Goal: Task Accomplishment & Management: Manage account settings

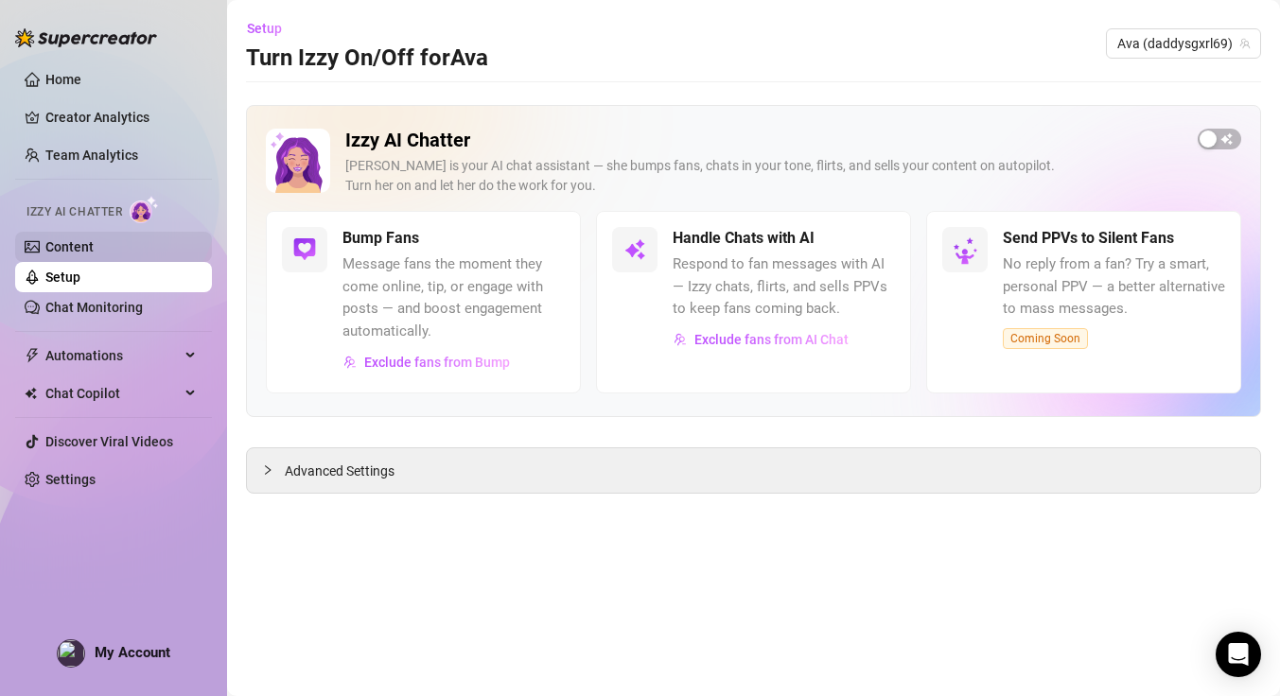
click at [94, 244] on link "Content" at bounding box center [69, 246] width 48 height 15
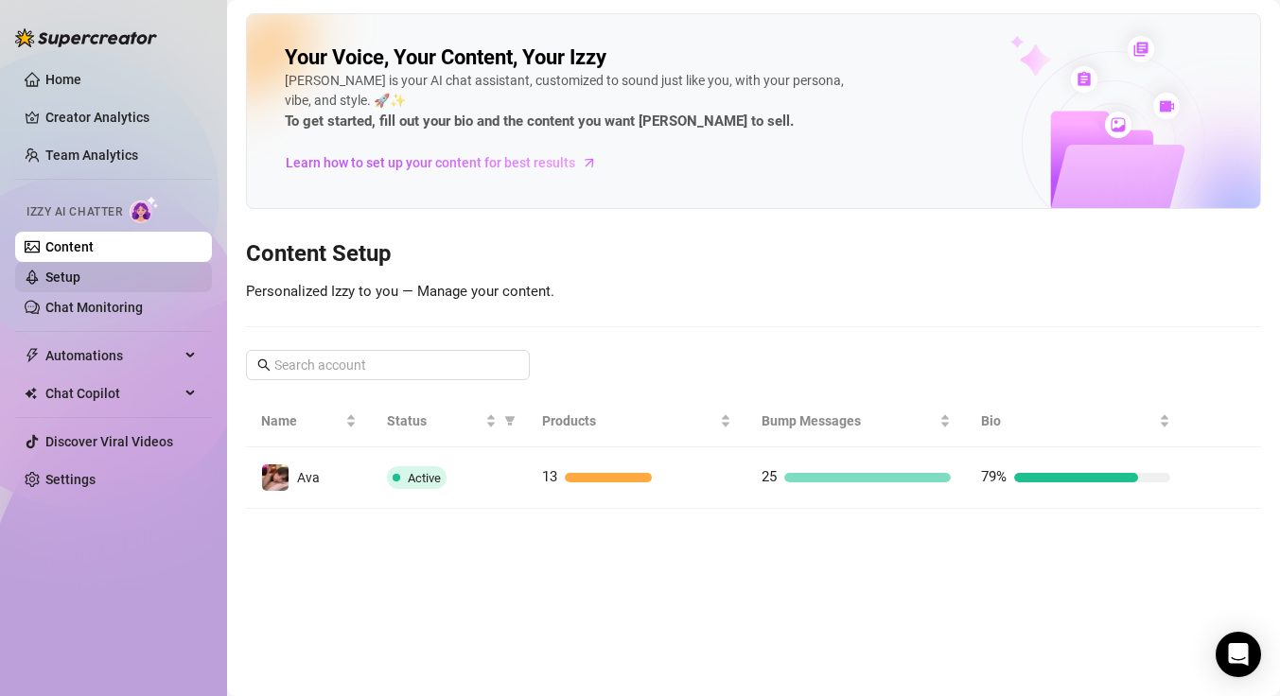
click at [80, 273] on link "Setup" at bounding box center [62, 277] width 35 height 15
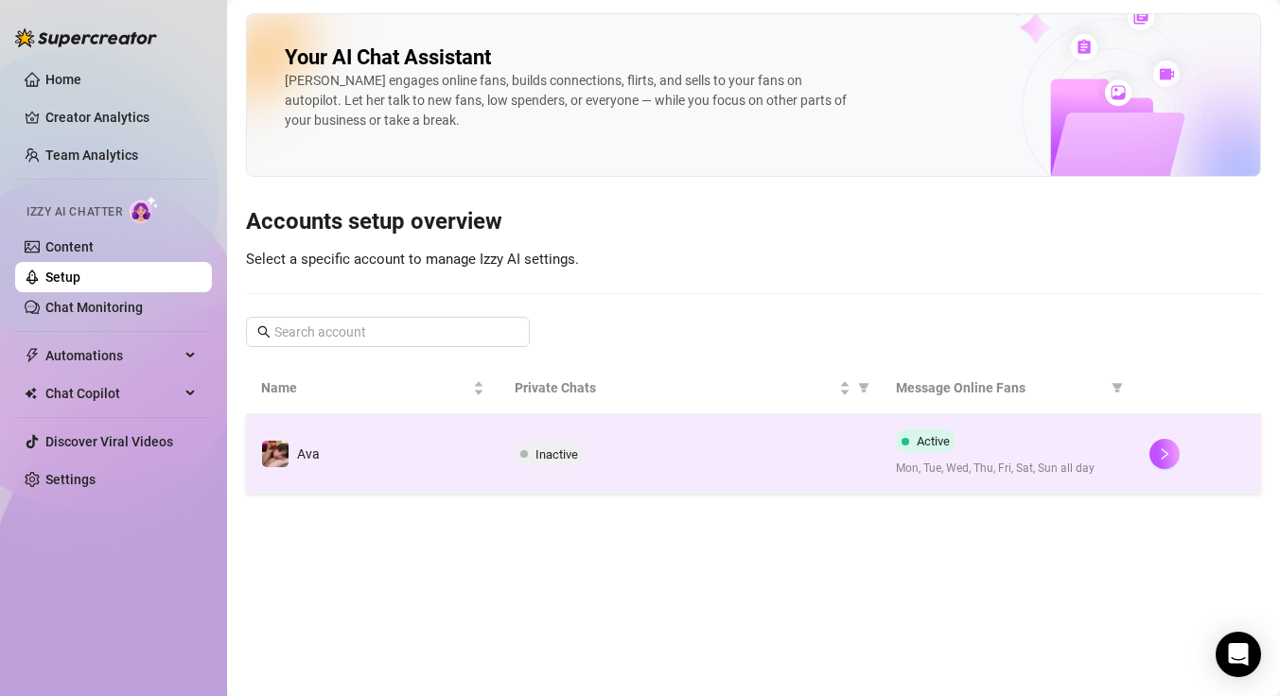
click at [449, 447] on td "Ava" at bounding box center [373, 453] width 254 height 79
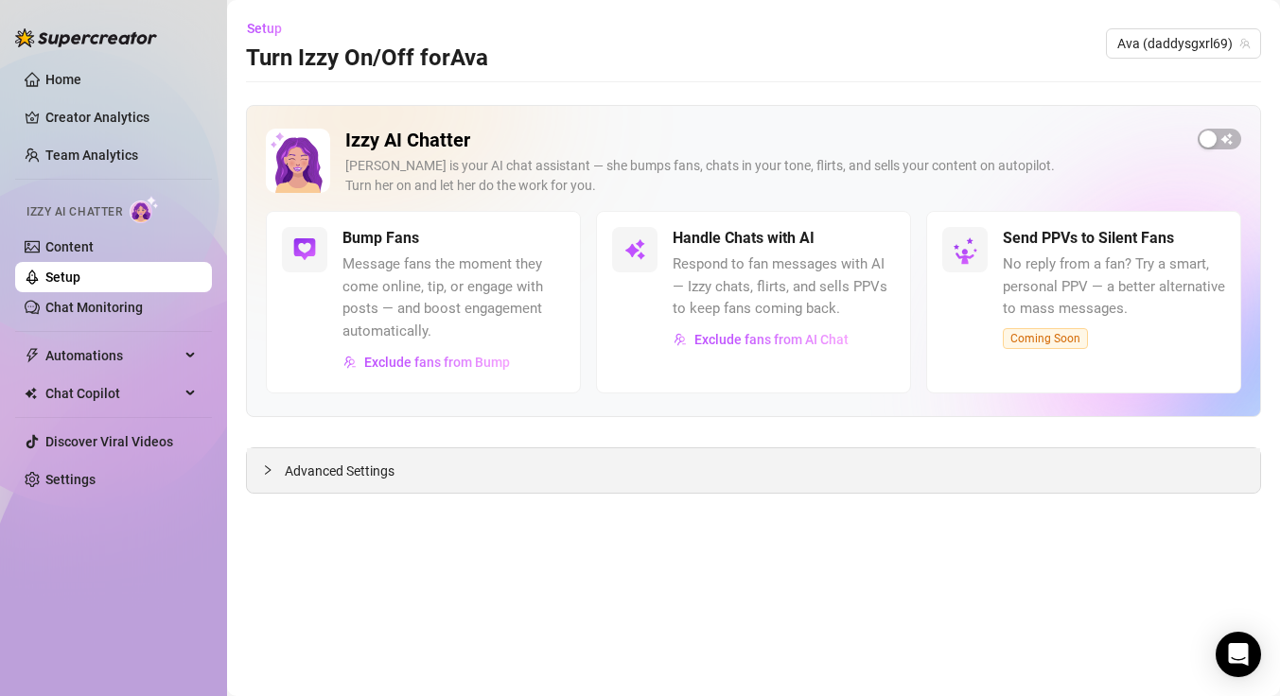
click at [308, 482] on div "Advanced Settings" at bounding box center [753, 470] width 1013 height 44
click at [304, 469] on span "Advanced Settings" at bounding box center [340, 471] width 110 height 21
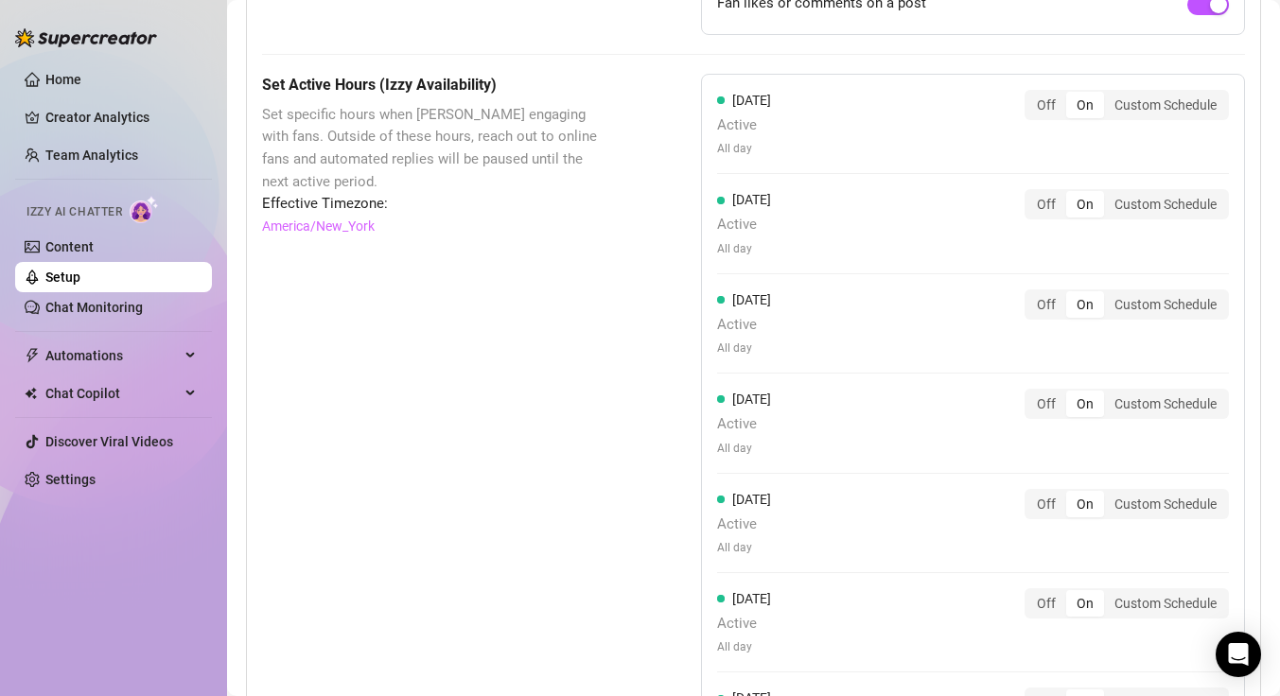
scroll to position [1814, 0]
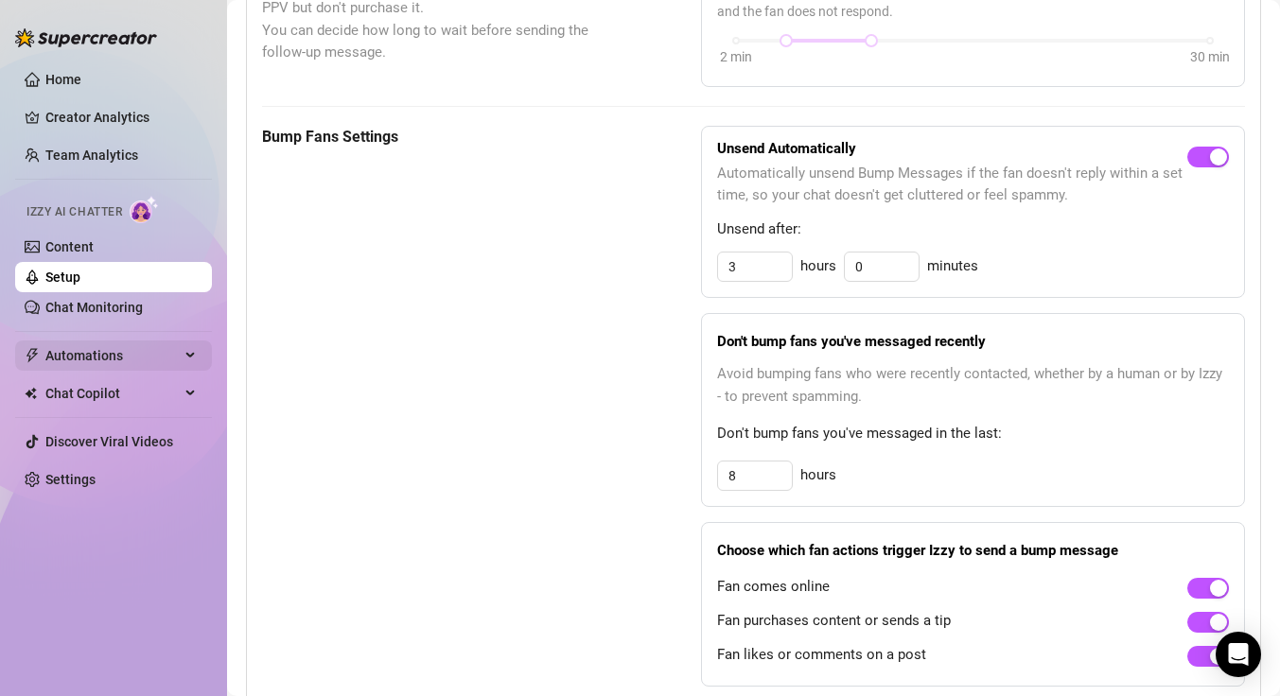
click at [136, 354] on span "Automations" at bounding box center [112, 356] width 134 height 30
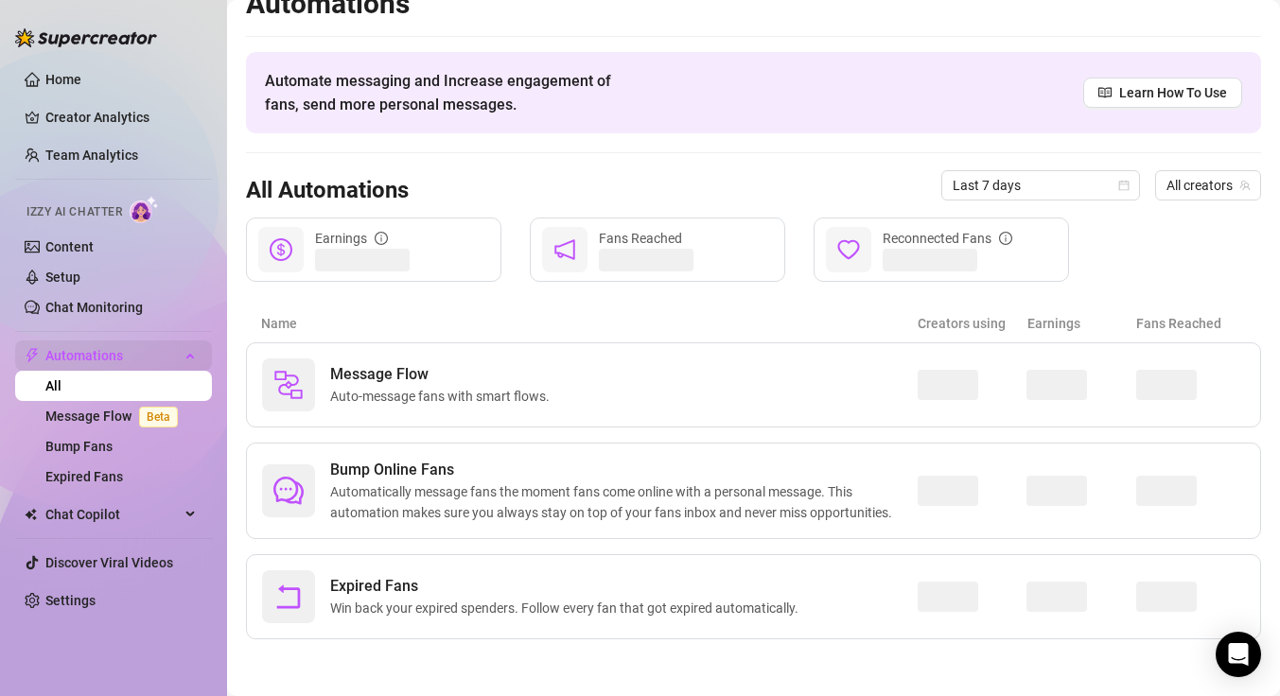
scroll to position [27, 0]
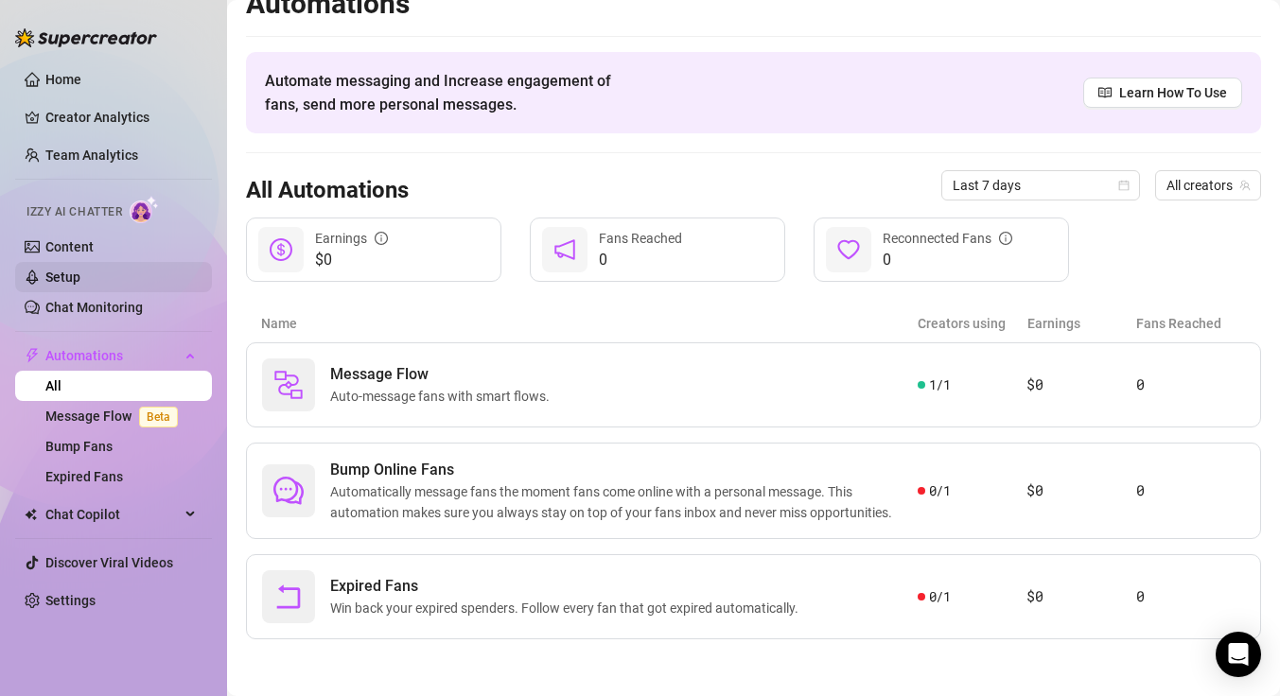
click at [80, 282] on link "Setup" at bounding box center [62, 277] width 35 height 15
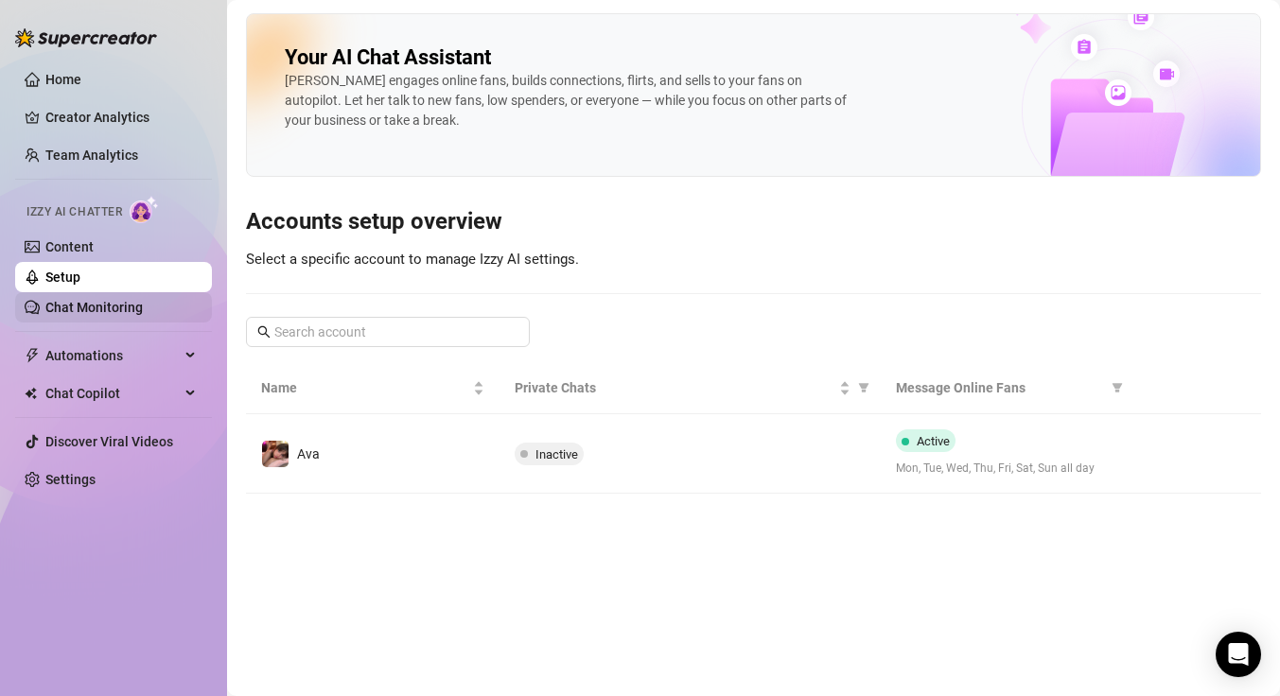
click at [127, 307] on link "Chat Monitoring" at bounding box center [93, 307] width 97 height 15
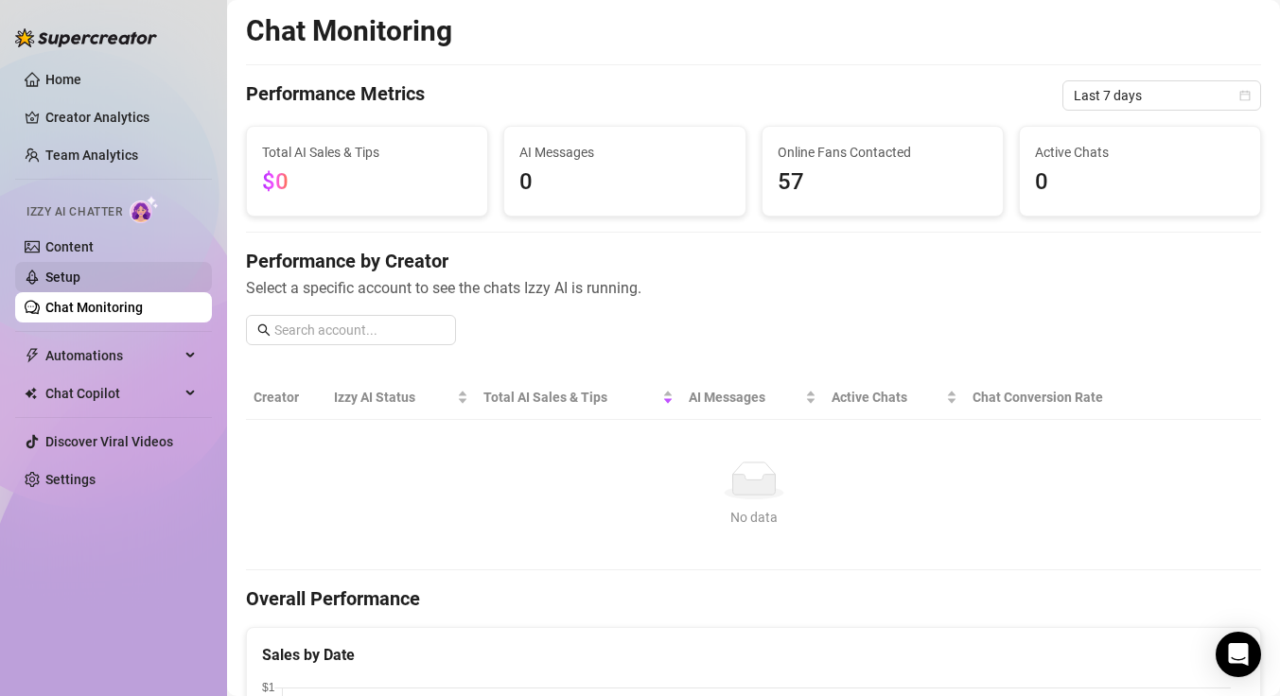
click at [80, 270] on link "Setup" at bounding box center [62, 277] width 35 height 15
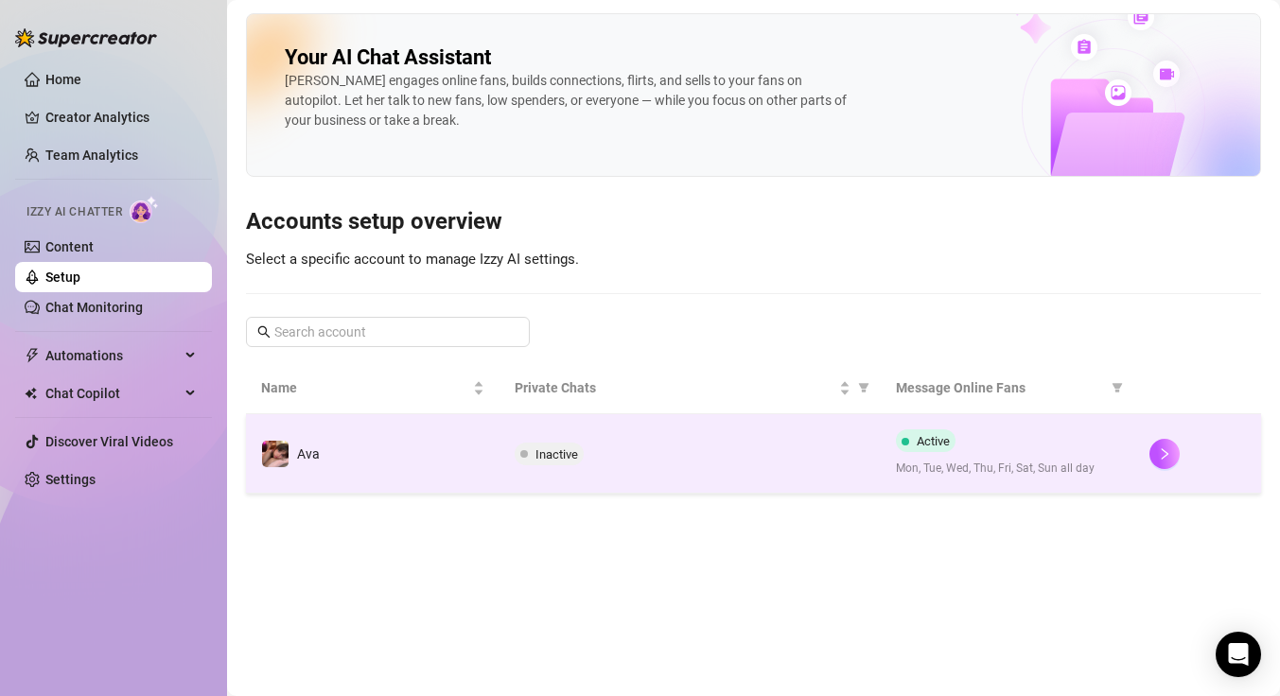
click at [466, 439] on td "Ava" at bounding box center [373, 453] width 254 height 79
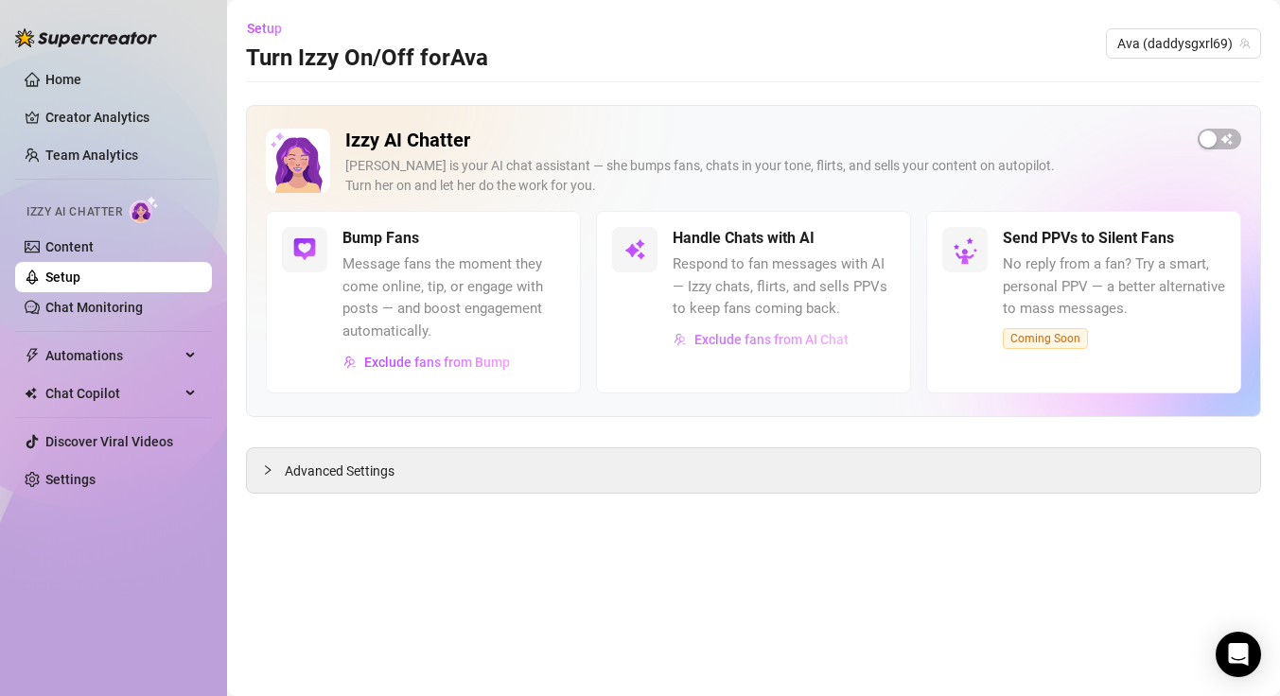
click at [760, 345] on span "Exclude fans from AI Chat" at bounding box center [771, 339] width 154 height 15
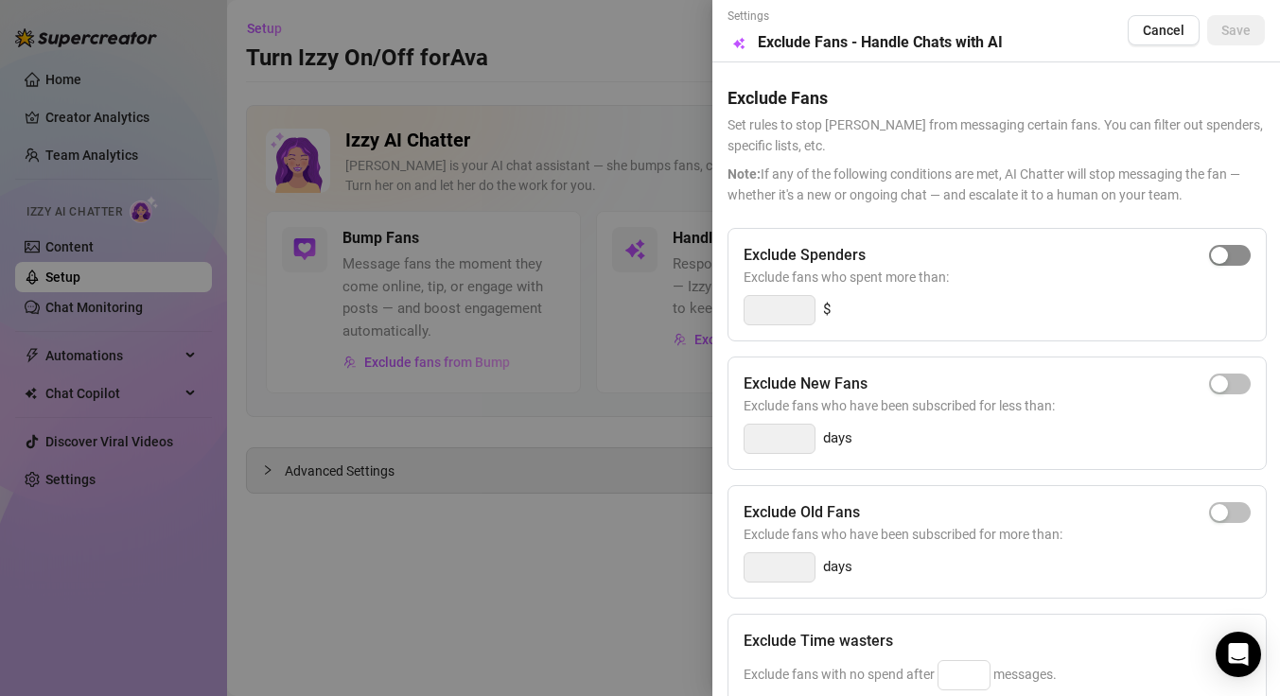
click at [1218, 259] on span "button" at bounding box center [1230, 255] width 42 height 21
drag, startPoint x: 782, startPoint y: 312, endPoint x: 749, endPoint y: 308, distance: 33.3
click at [748, 308] on input "300" at bounding box center [780, 310] width 70 height 28
type input "1"
click at [1019, 296] on div "$" at bounding box center [997, 310] width 507 height 30
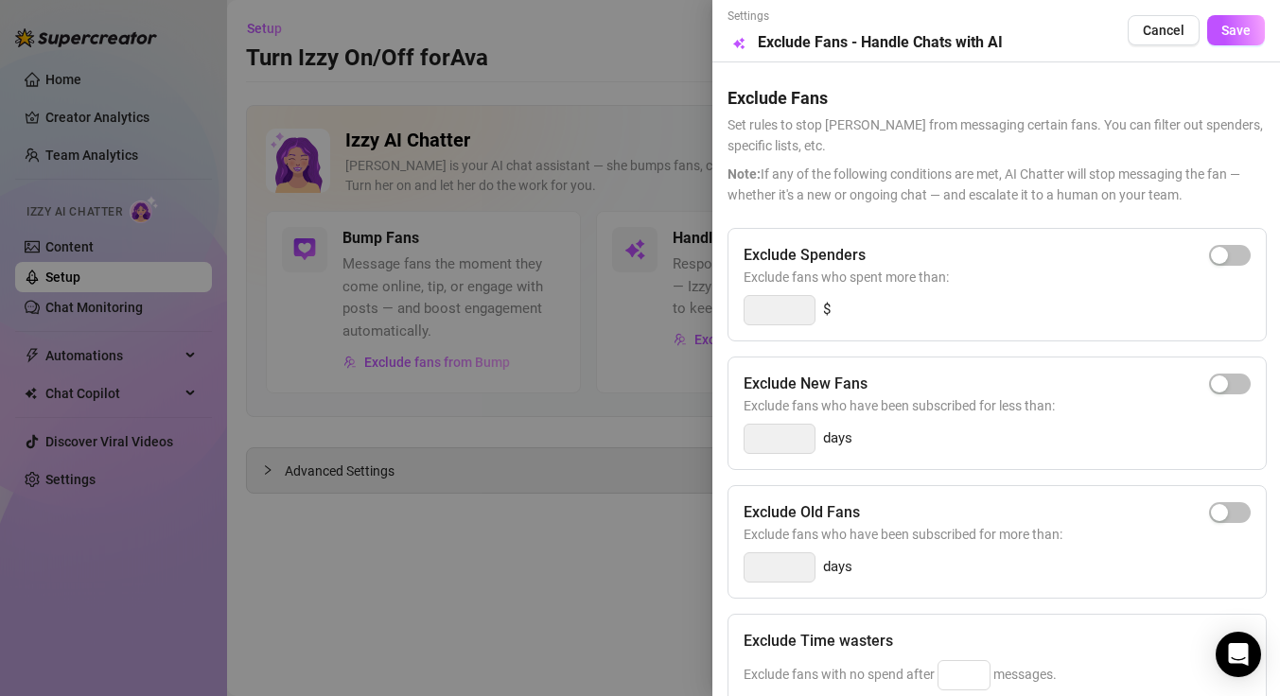
click at [1214, 268] on span "Exclude fans who spent more than:" at bounding box center [997, 277] width 507 height 21
click at [1215, 250] on span "button" at bounding box center [1230, 255] width 42 height 21
drag, startPoint x: 794, startPoint y: 309, endPoint x: 766, endPoint y: 307, distance: 27.6
click at [762, 307] on input "300" at bounding box center [780, 310] width 70 height 28
click at [858, 306] on div "30 $" at bounding box center [997, 310] width 507 height 30
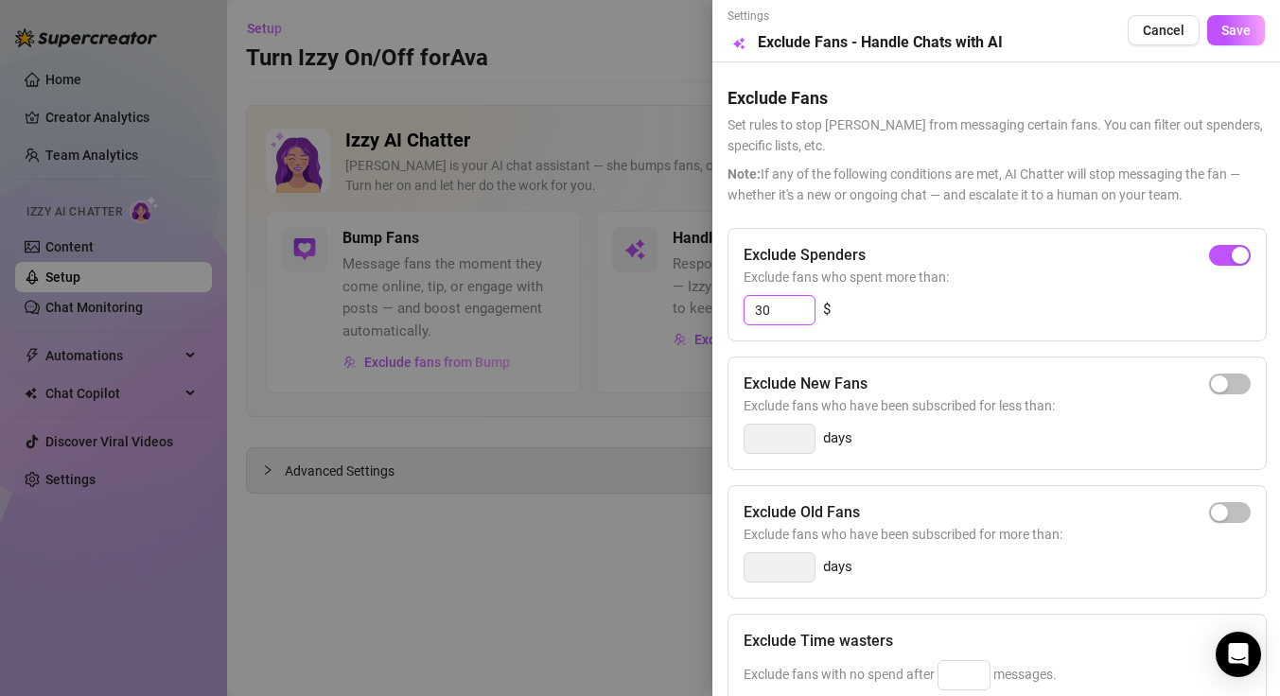
click at [762, 310] on input "30" at bounding box center [780, 310] width 70 height 28
type input "100"
click at [921, 362] on div "Exclude New Fans Exclude fans who have been subscribed for less than: days" at bounding box center [996, 414] width 539 height 114
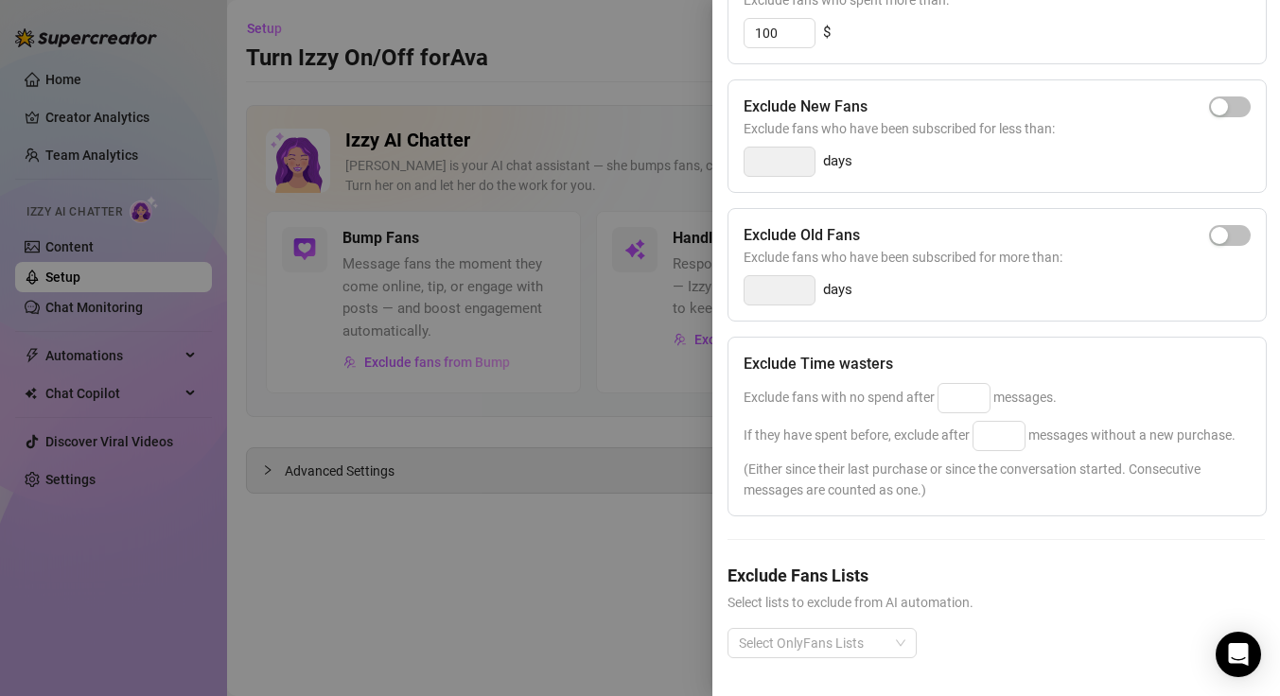
scroll to position [312, 0]
click at [946, 384] on input at bounding box center [963, 398] width 51 height 28
type input "2"
type input "25"
click at [958, 459] on span "(Either since their last purchase or since the conversation started. Consecutiv…" at bounding box center [997, 480] width 507 height 42
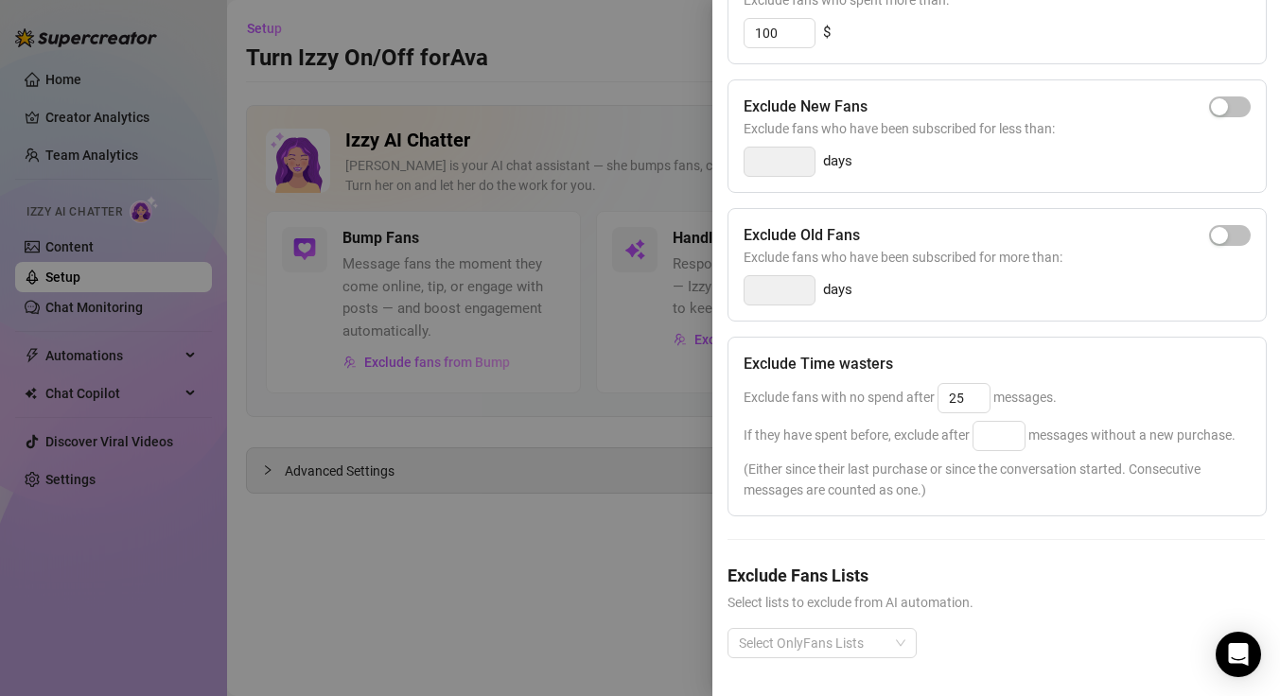
click at [951, 429] on div "If they have spent before, exclude after messages without a new purchase." at bounding box center [997, 436] width 507 height 30
click at [1026, 421] on div "If they have spent before, exclude after messages without a new purchase." at bounding box center [997, 436] width 507 height 30
click at [1012, 422] on input at bounding box center [998, 436] width 51 height 28
click at [1084, 459] on span "(Either since their last purchase or since the conversation started. Consecutiv…" at bounding box center [997, 480] width 507 height 42
click at [919, 563] on h5 "Exclude Fans Lists" at bounding box center [995, 576] width 537 height 26
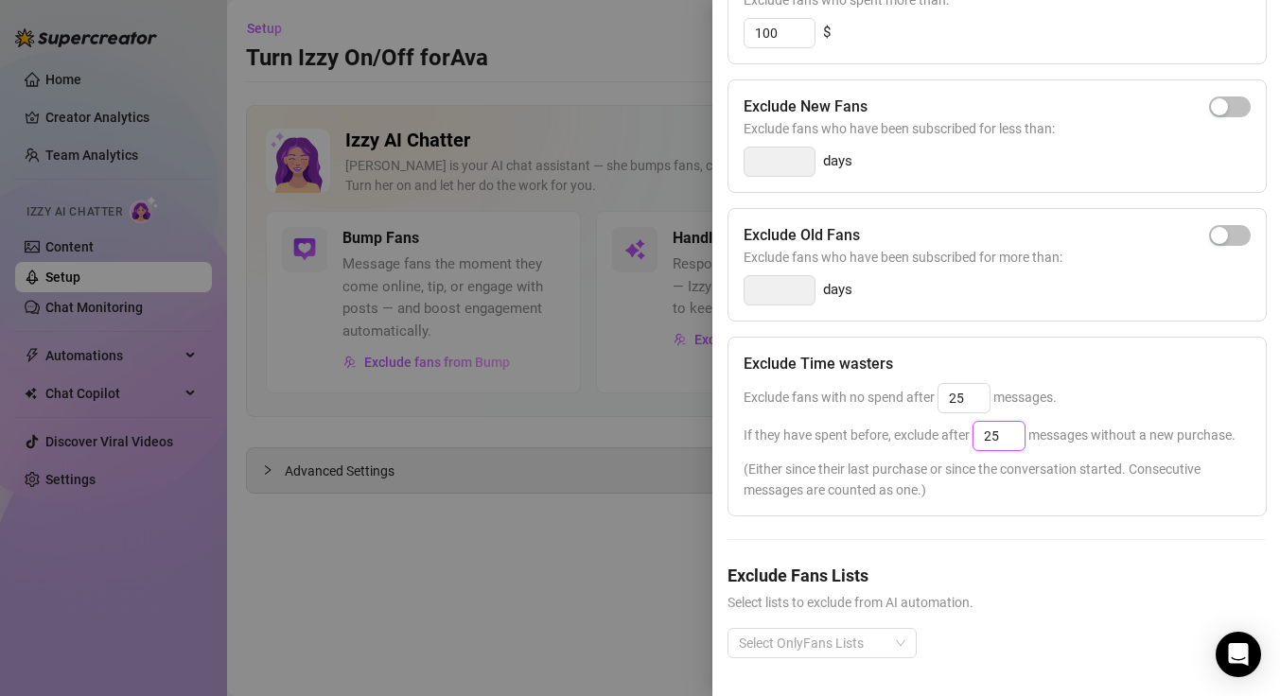
click at [1018, 422] on input "25" at bounding box center [998, 436] width 51 height 28
type input "2"
type input "1"
type input "25"
click at [960, 473] on span "(Either since their last purchase or since the conversation started. Consecutiv…" at bounding box center [997, 480] width 507 height 42
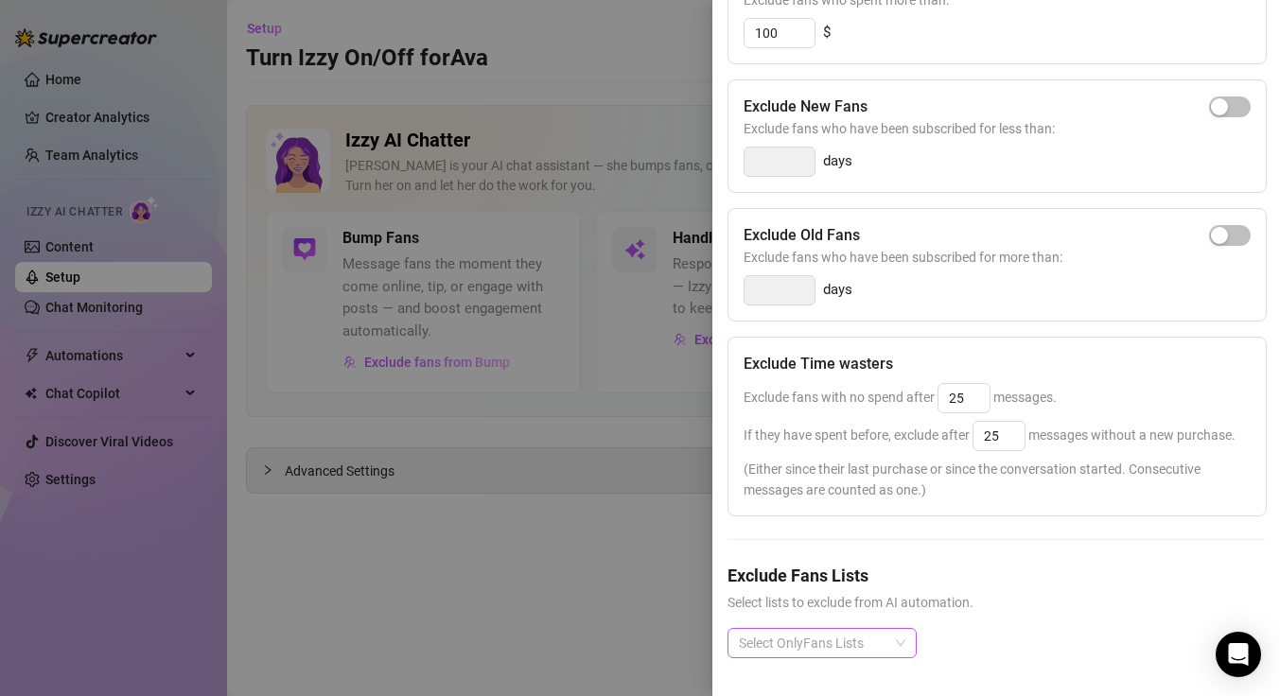
click at [868, 630] on div at bounding box center [812, 643] width 162 height 26
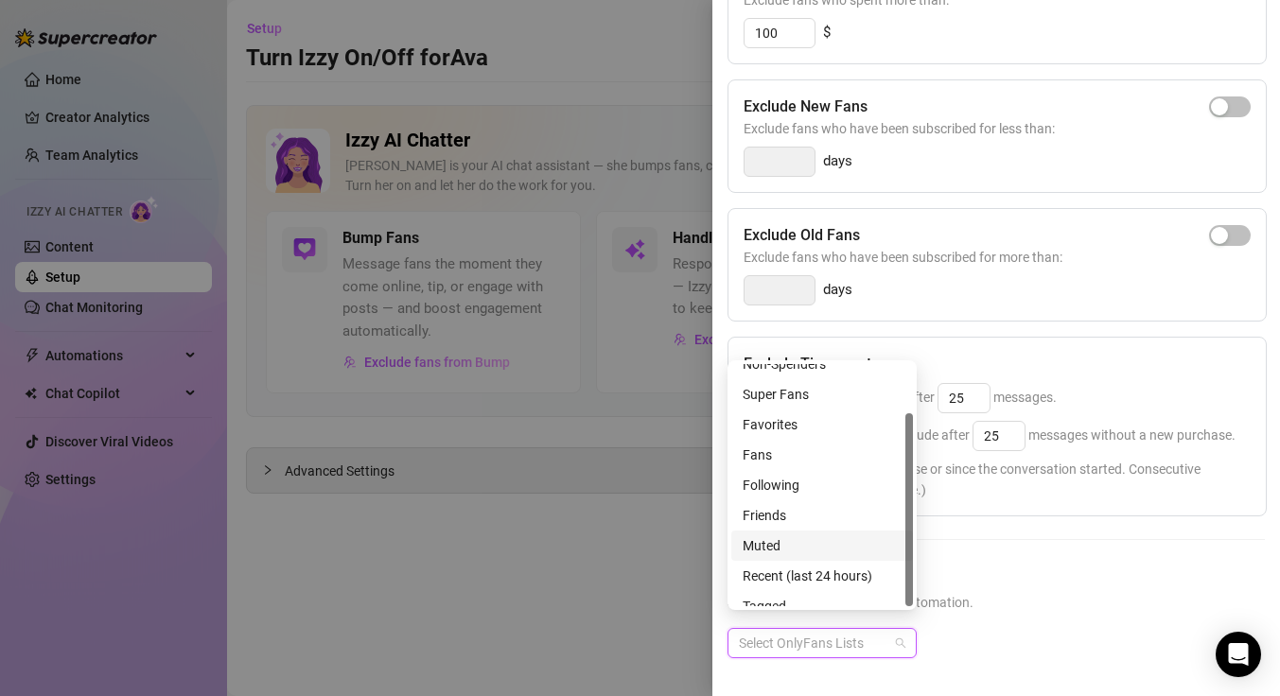
scroll to position [61, 0]
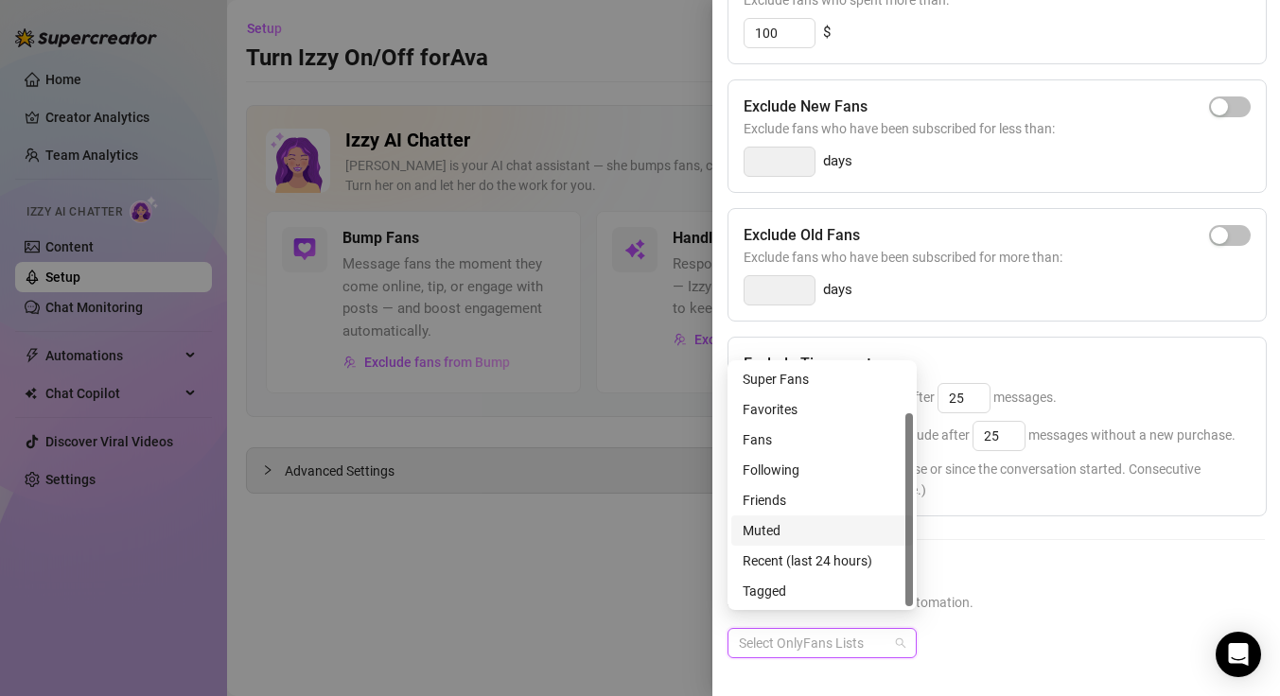
click at [1054, 569] on h5 "Exclude Fans Lists" at bounding box center [995, 576] width 537 height 26
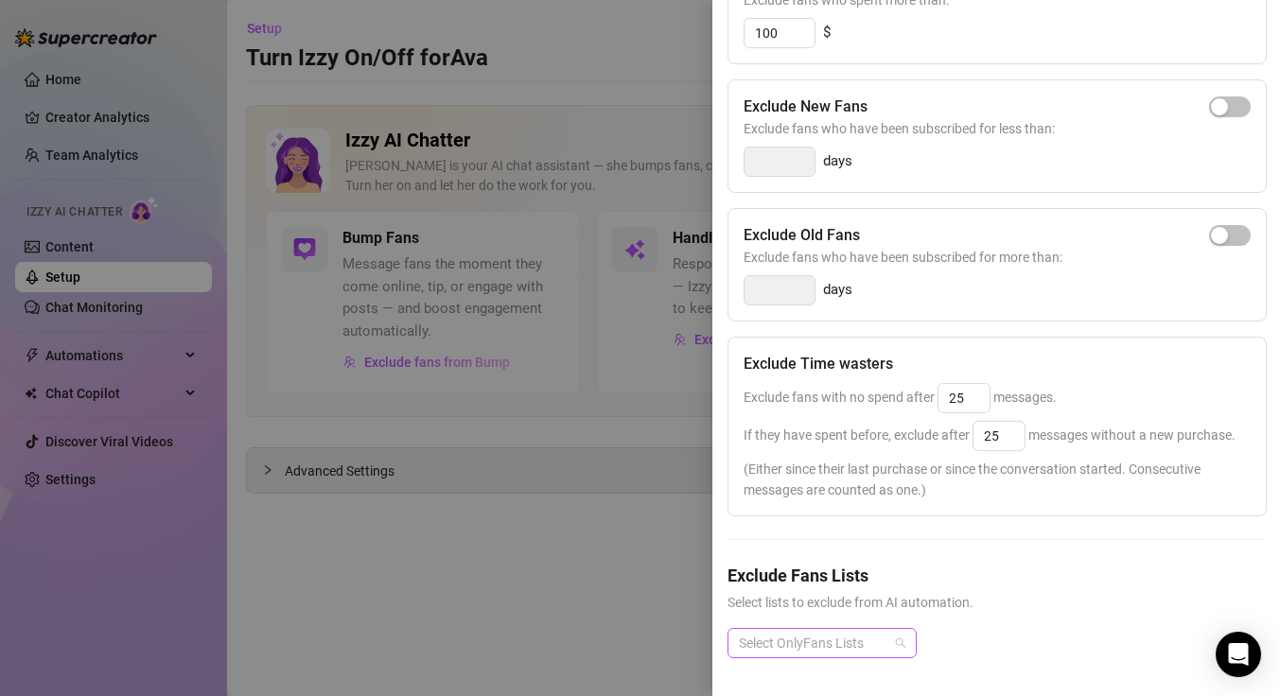
click at [854, 628] on div "Select OnlyFans Lists" at bounding box center [821, 643] width 189 height 30
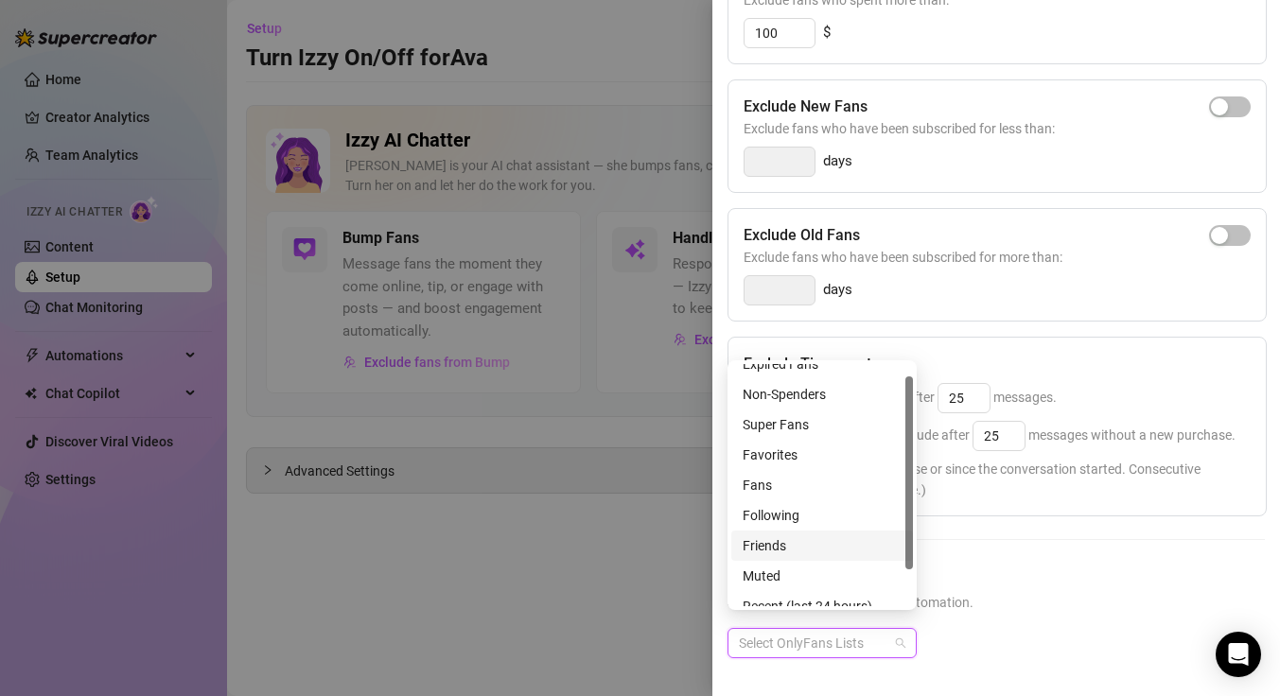
scroll to position [0, 0]
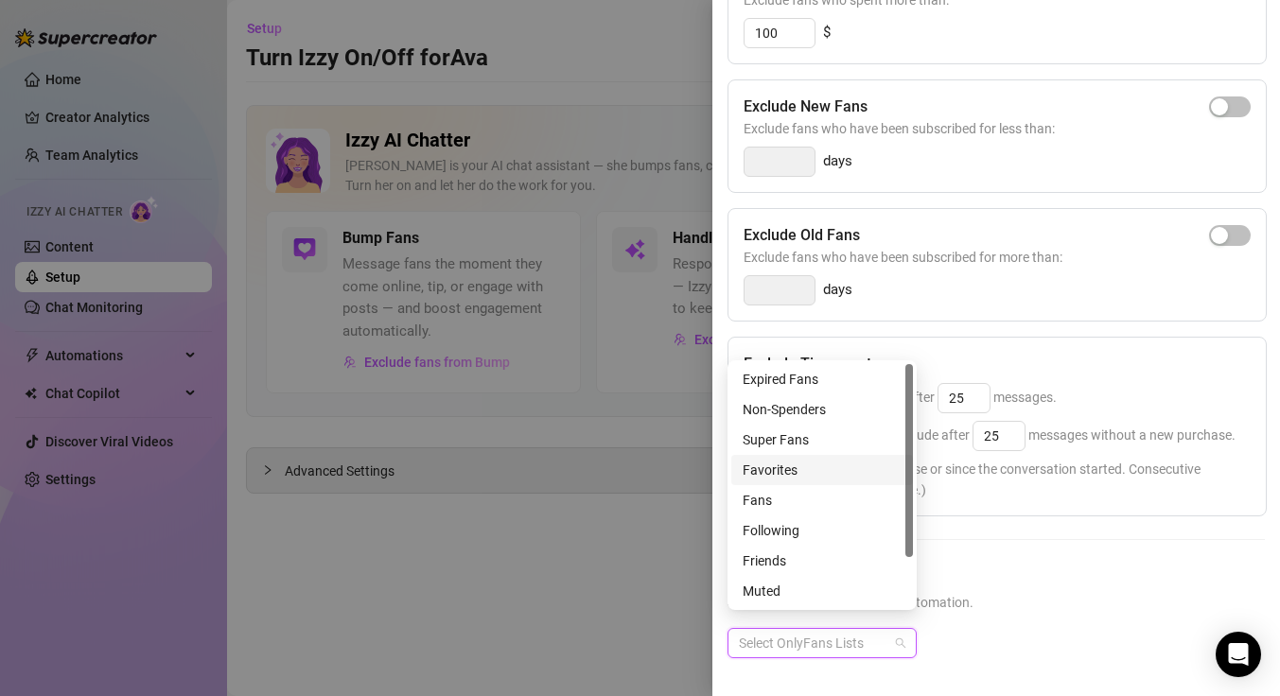
click at [802, 468] on div "Favorites" at bounding box center [822, 470] width 159 height 21
click at [1032, 563] on h5 "Exclude Fans Lists" at bounding box center [995, 576] width 537 height 26
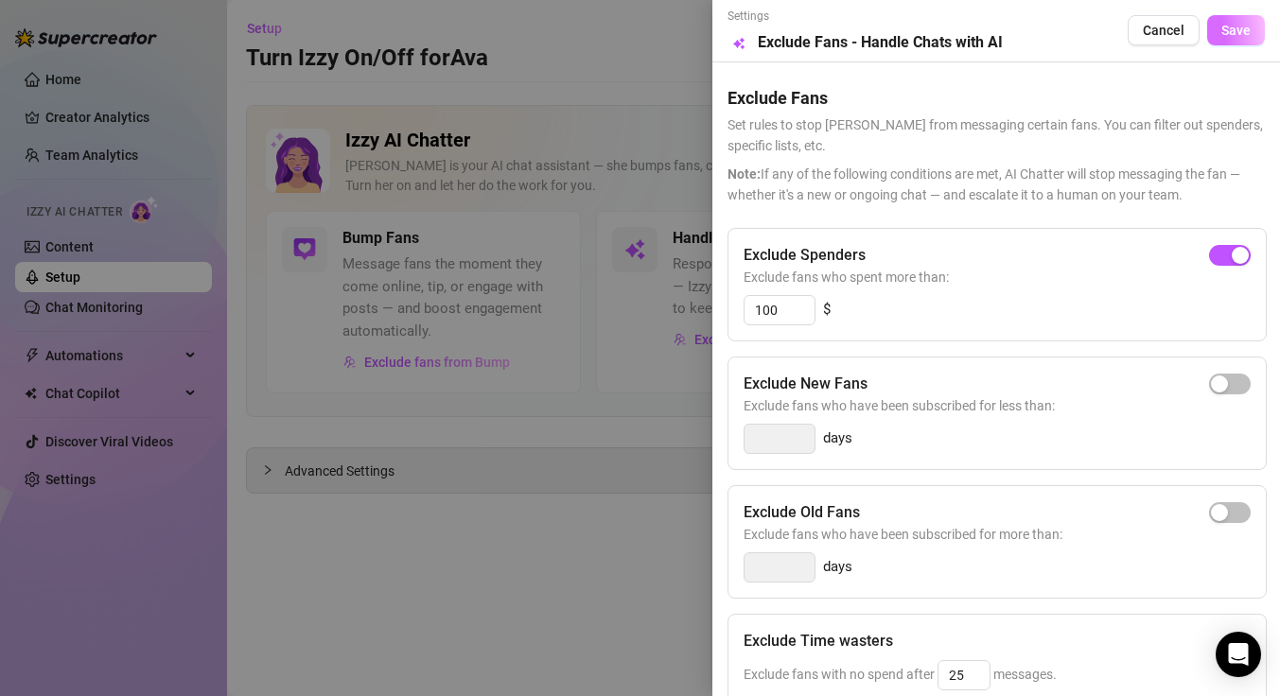
click at [1233, 23] on span "Save" at bounding box center [1235, 30] width 29 height 15
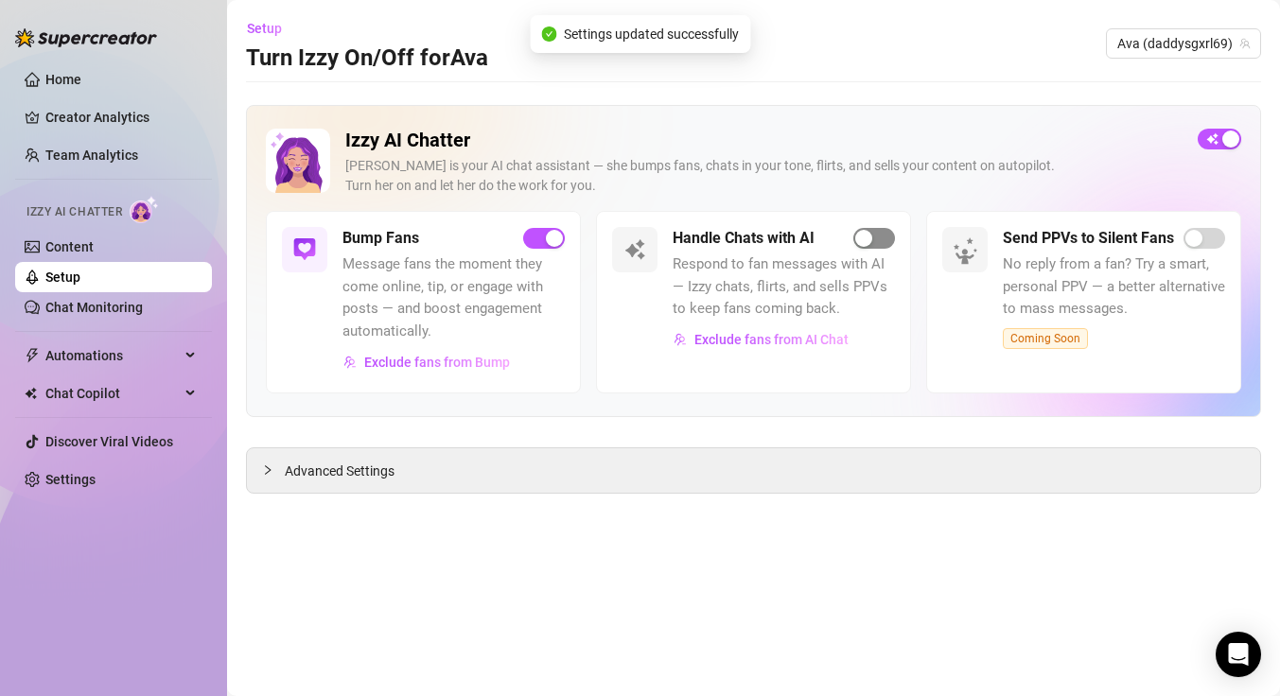
click at [870, 240] on div "button" at bounding box center [863, 238] width 17 height 17
click at [344, 469] on span "Advanced Settings" at bounding box center [340, 471] width 110 height 21
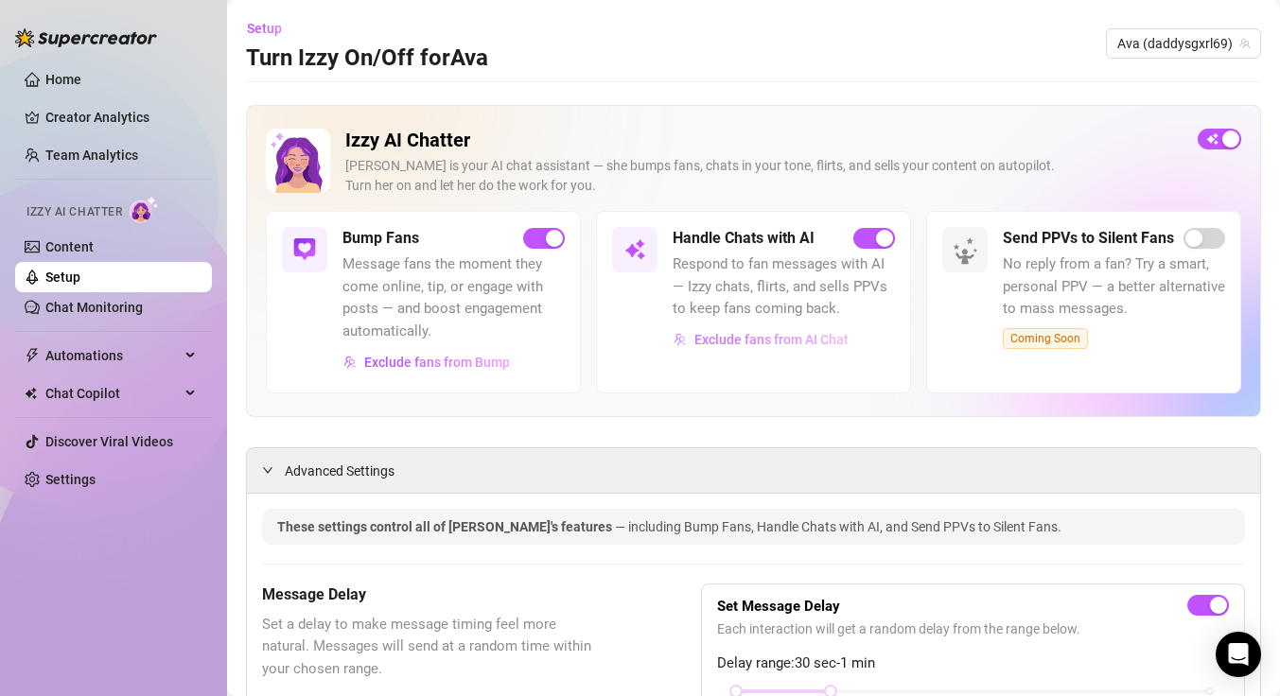
click at [770, 340] on span "Exclude fans from AI Chat" at bounding box center [771, 339] width 154 height 15
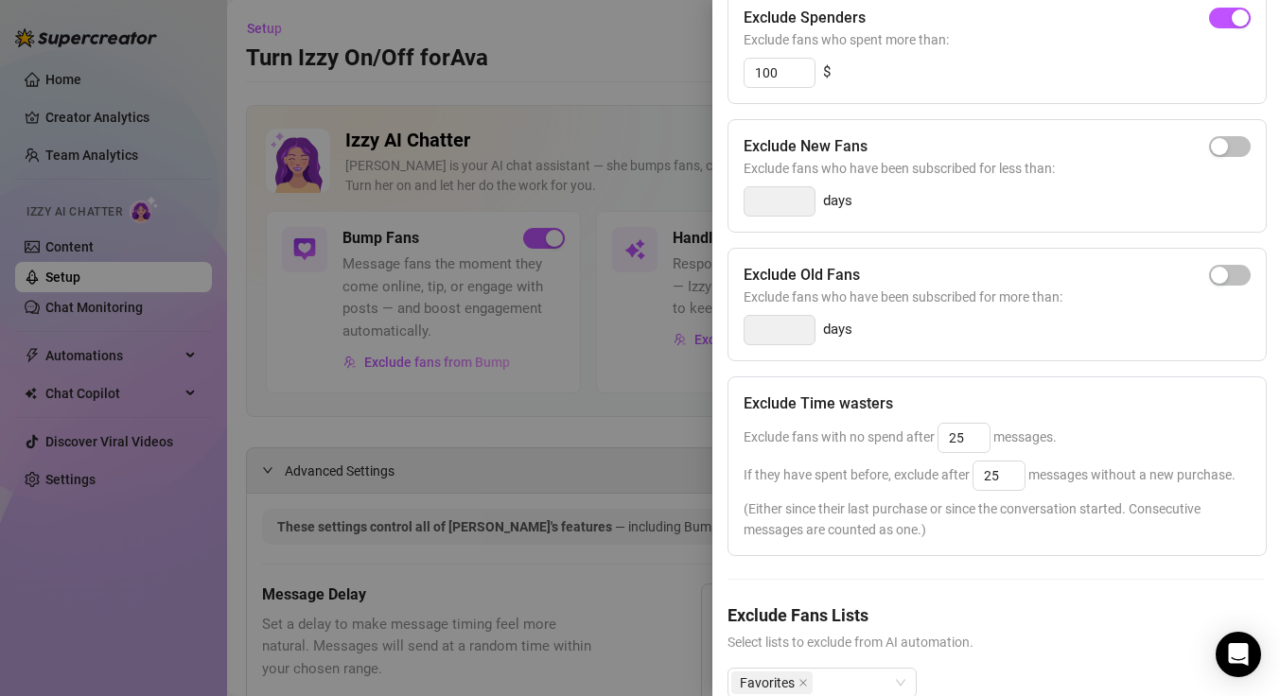
scroll to position [312, 0]
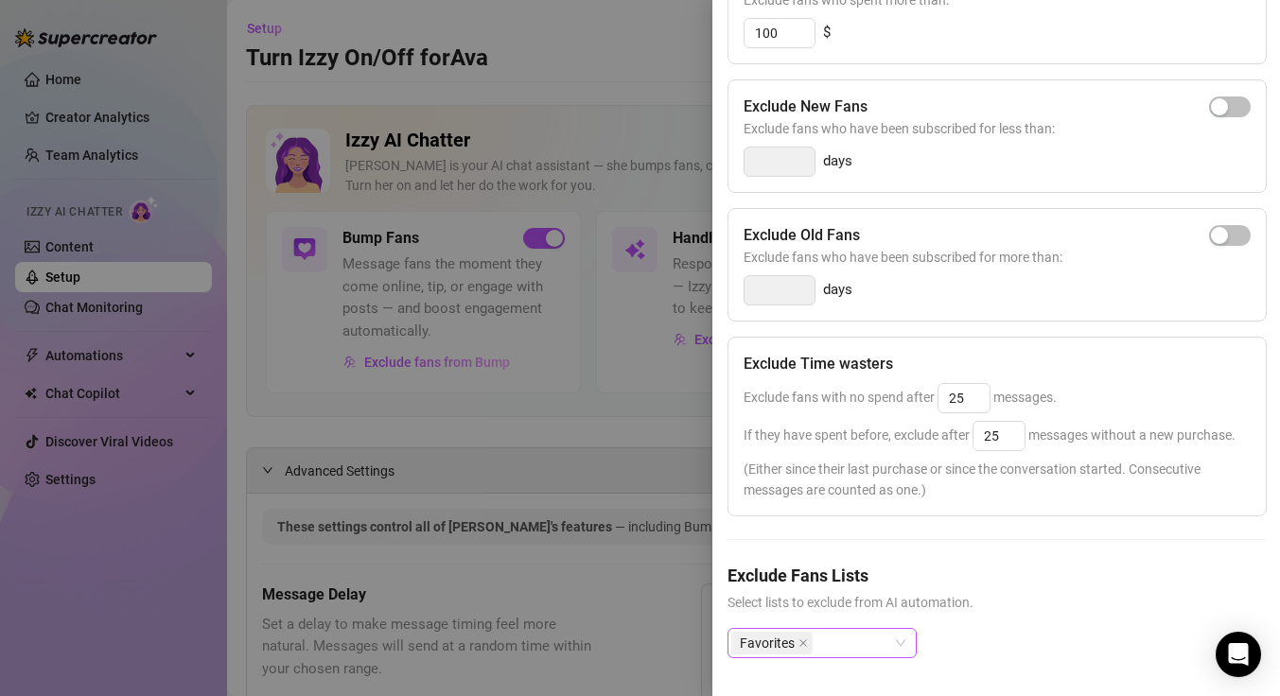
click at [907, 628] on div "Favorites" at bounding box center [821, 643] width 189 height 30
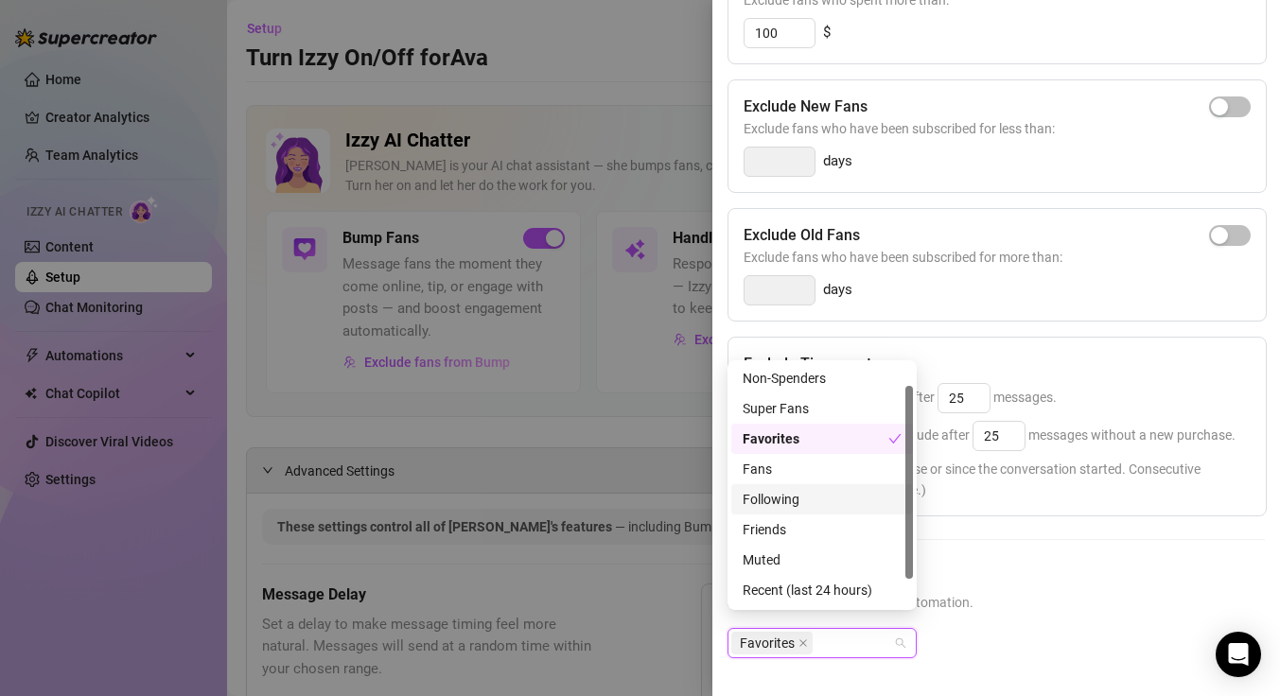
scroll to position [0, 0]
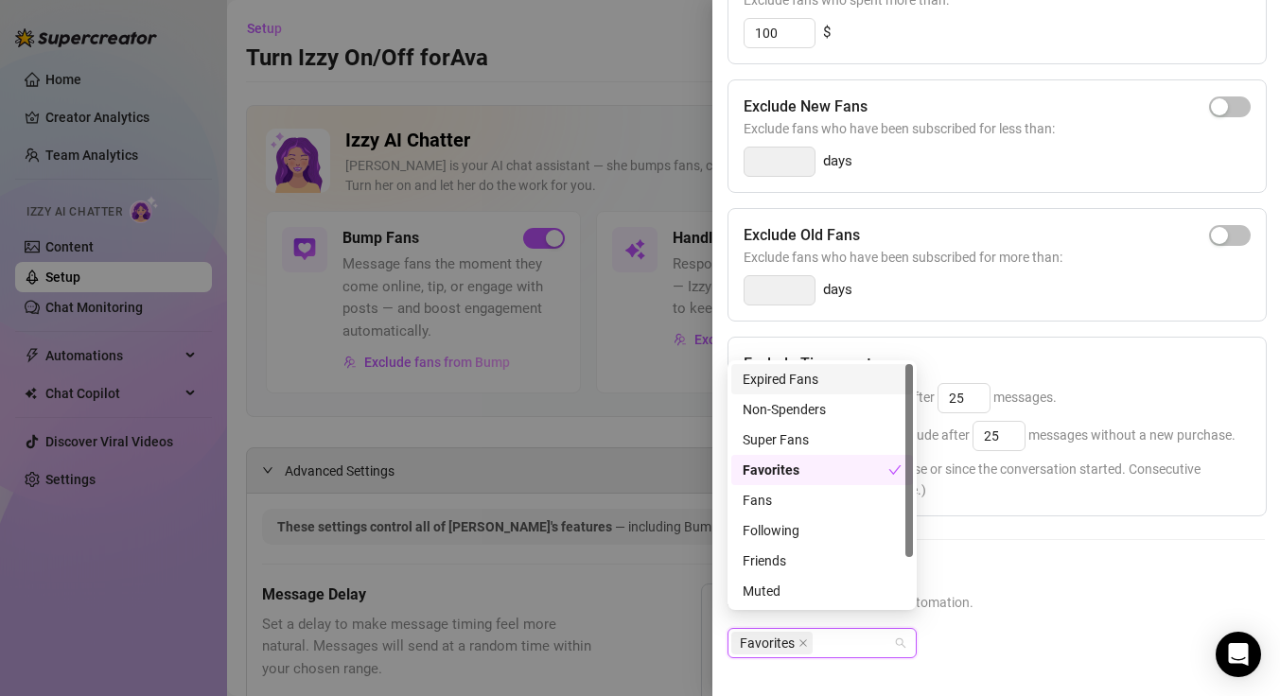
click at [821, 377] on div "Expired Fans" at bounding box center [822, 379] width 159 height 21
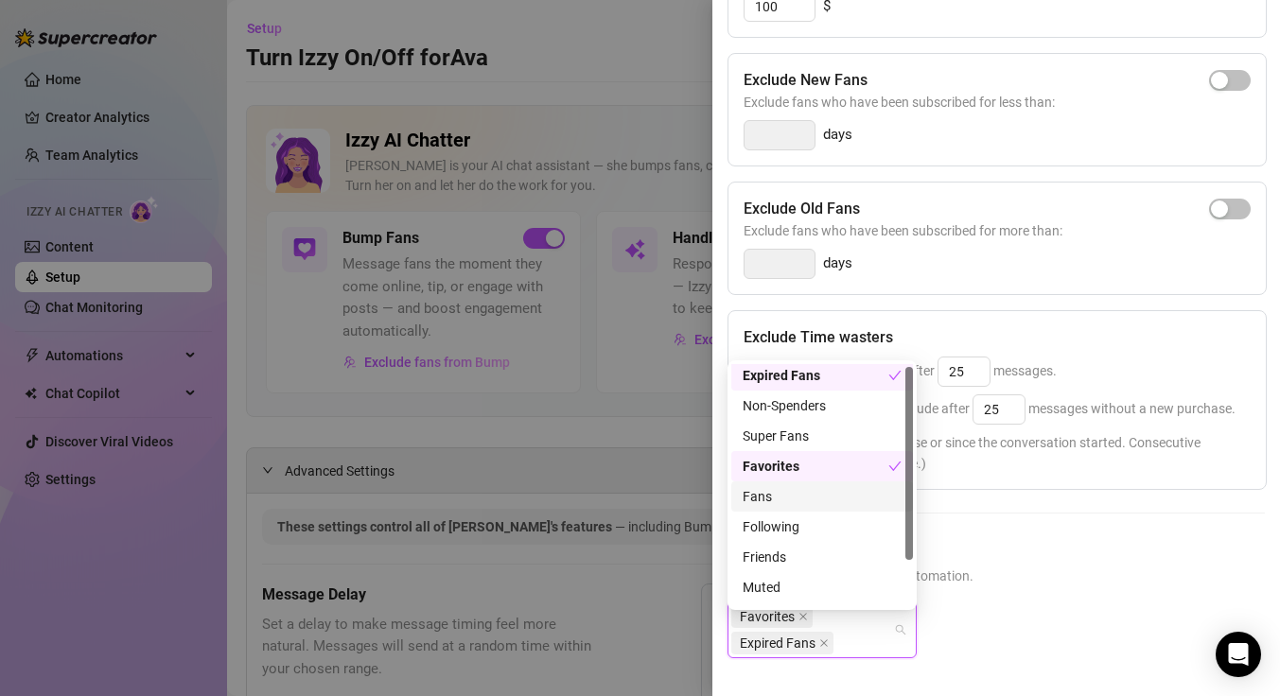
scroll to position [20, 0]
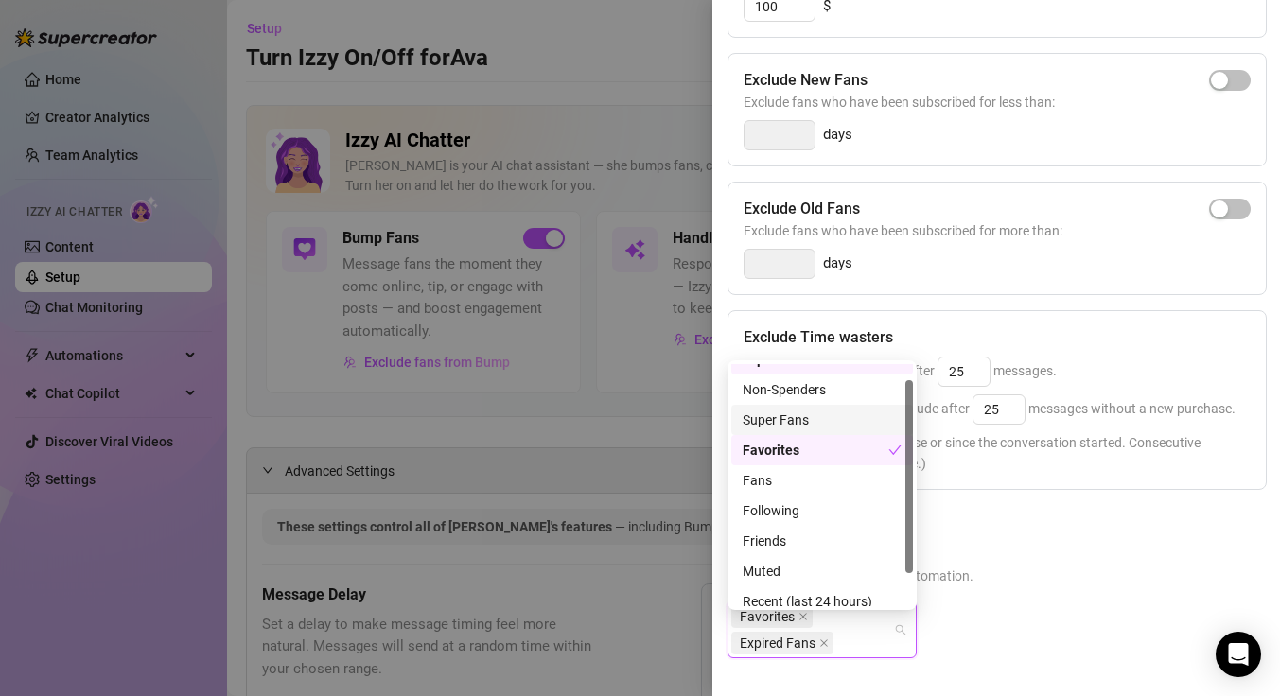
click at [820, 424] on div "Super Fans" at bounding box center [822, 420] width 159 height 21
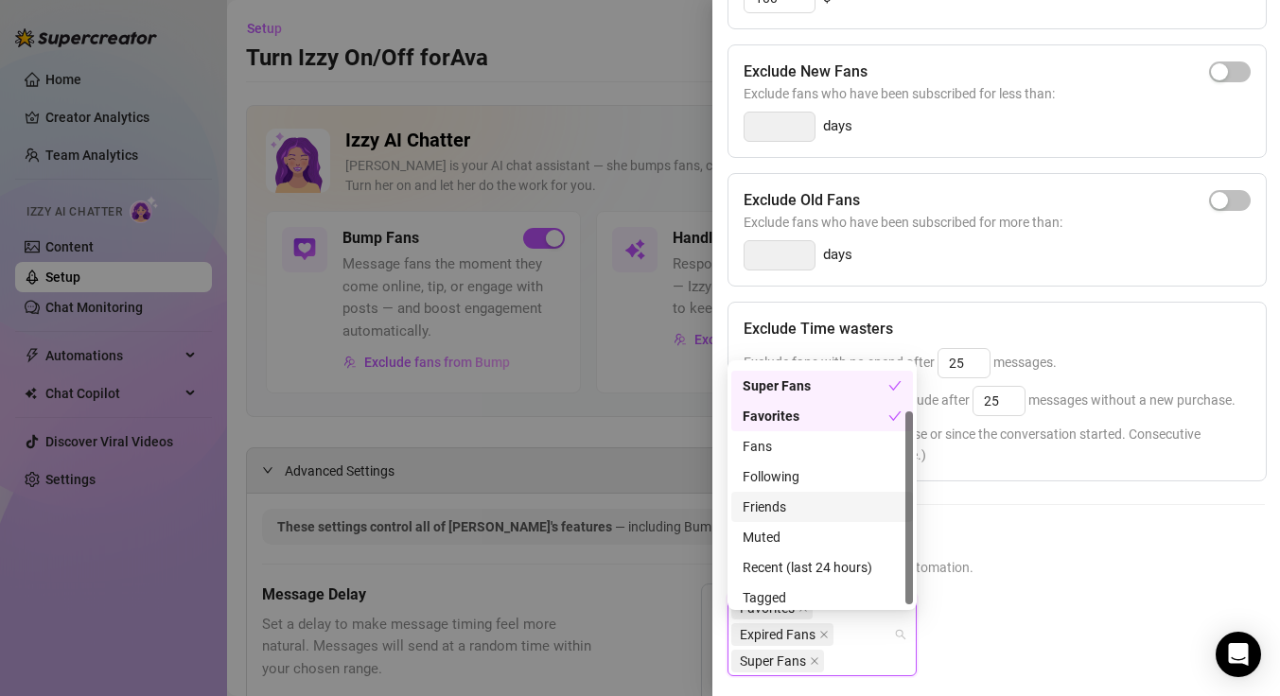
scroll to position [61, 0]
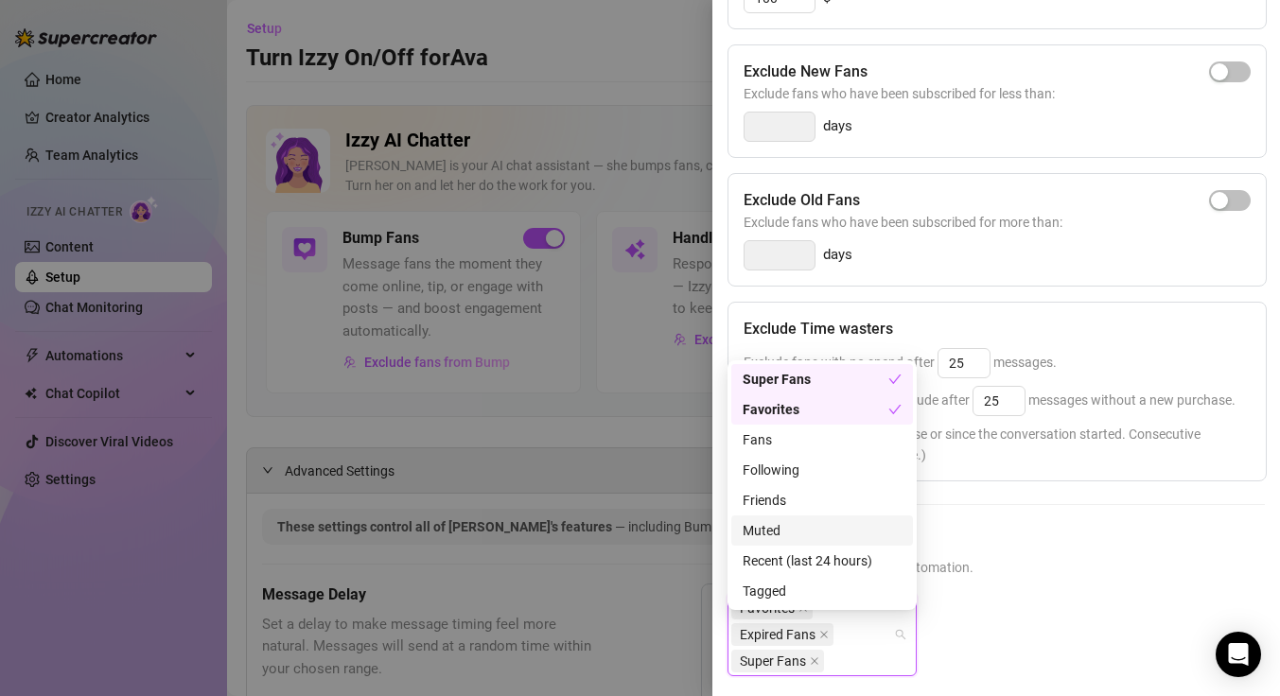
click at [794, 527] on div "Muted" at bounding box center [822, 530] width 159 height 21
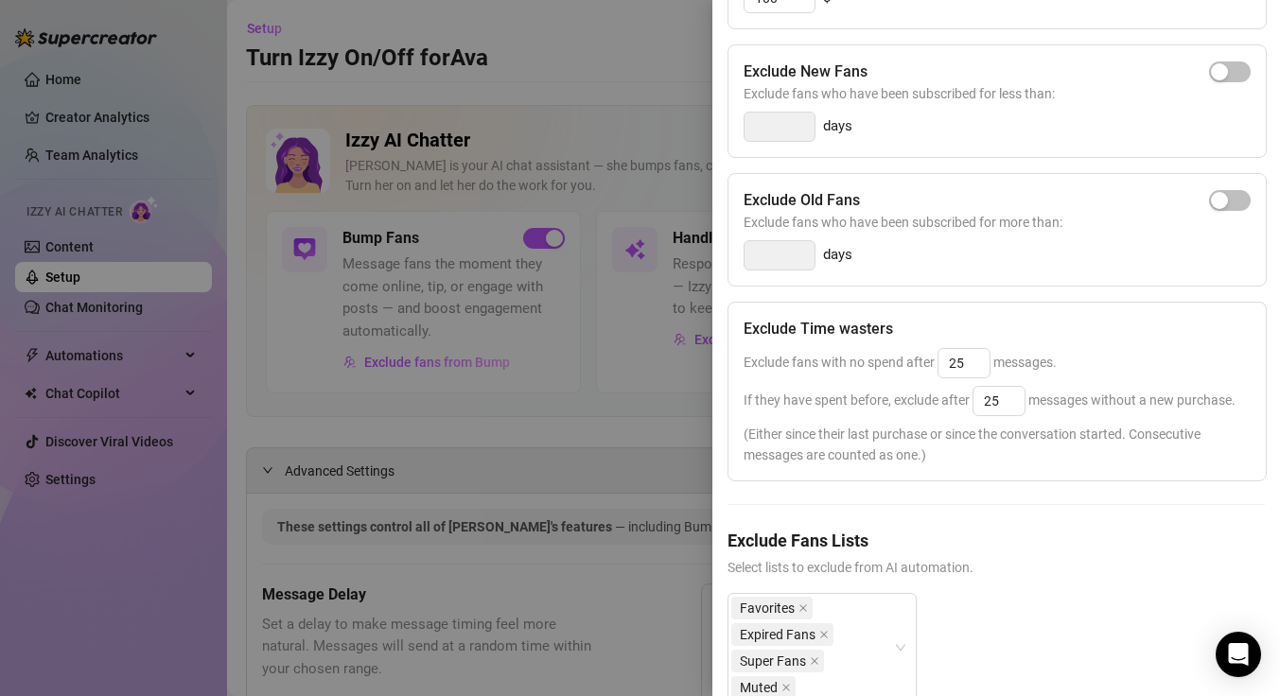
click at [1060, 608] on div "Exclude Fans Lists Select lists to exclude from AI automation. Favorites Expire…" at bounding box center [995, 630] width 537 height 205
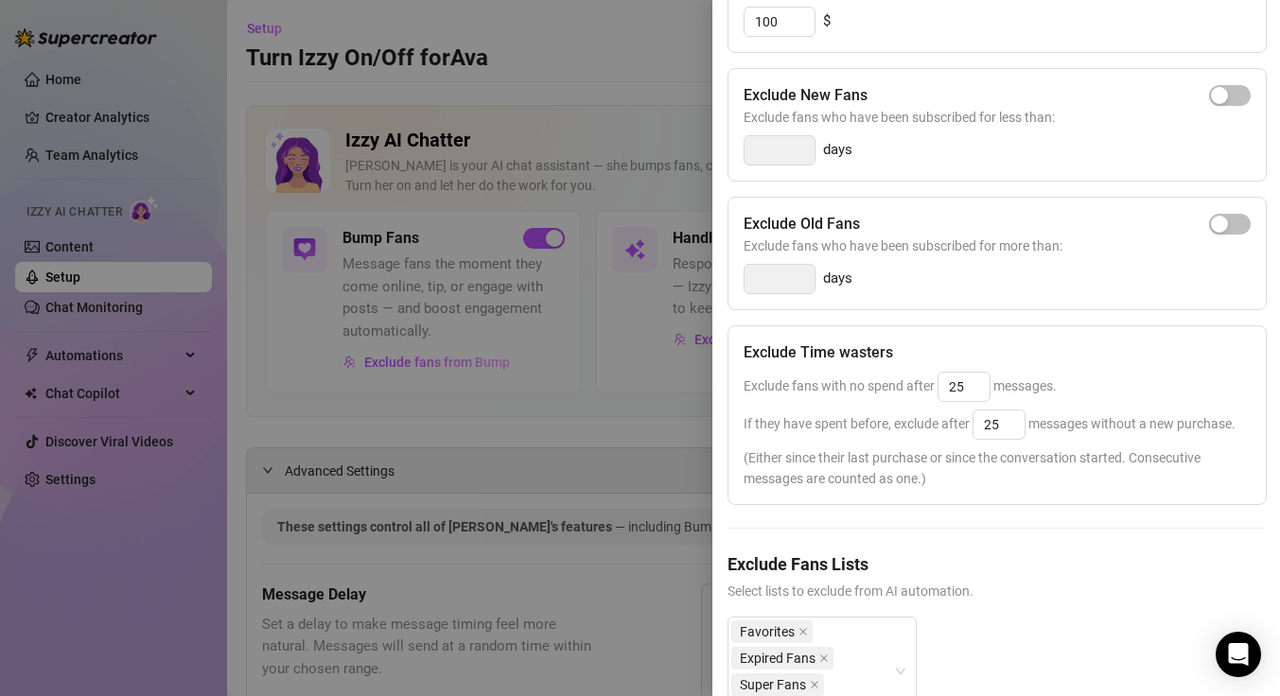
scroll to position [0, 0]
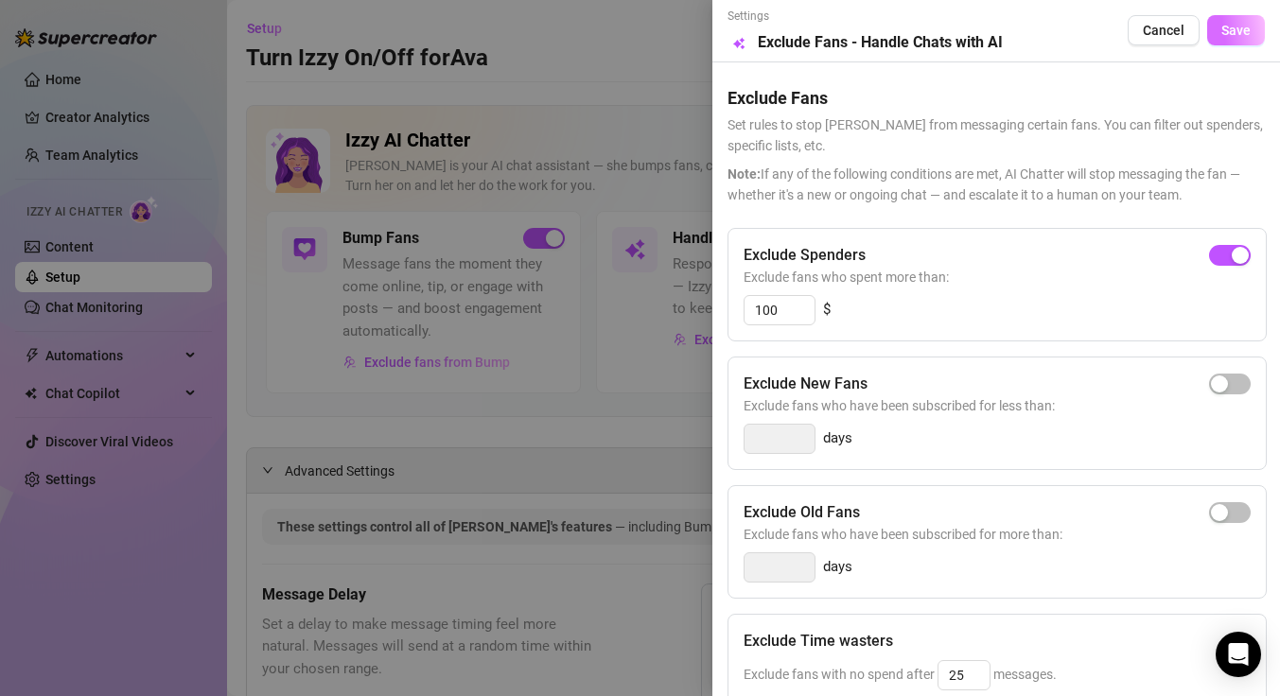
click at [1221, 37] on span "Save" at bounding box center [1235, 30] width 29 height 15
